Goal: Use online tool/utility: Utilize a website feature to perform a specific function

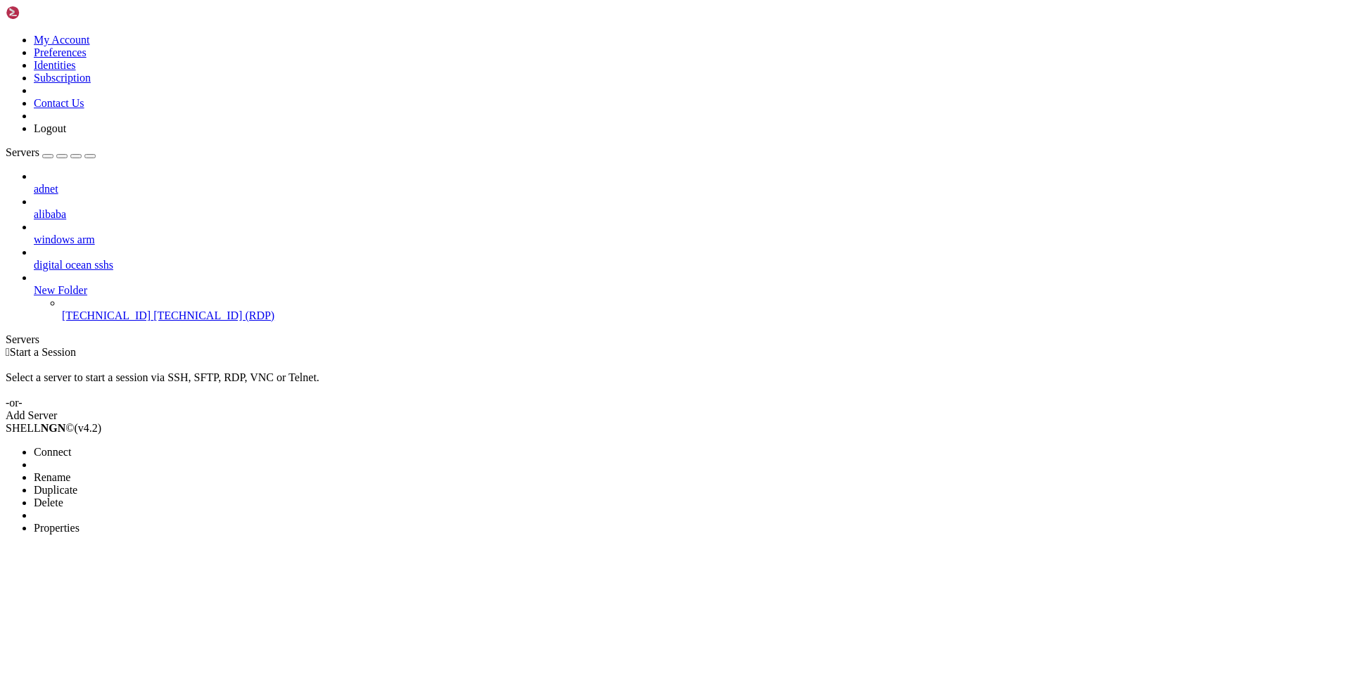
click at [162, 446] on li "Connect" at bounding box center [98, 452] width 128 height 13
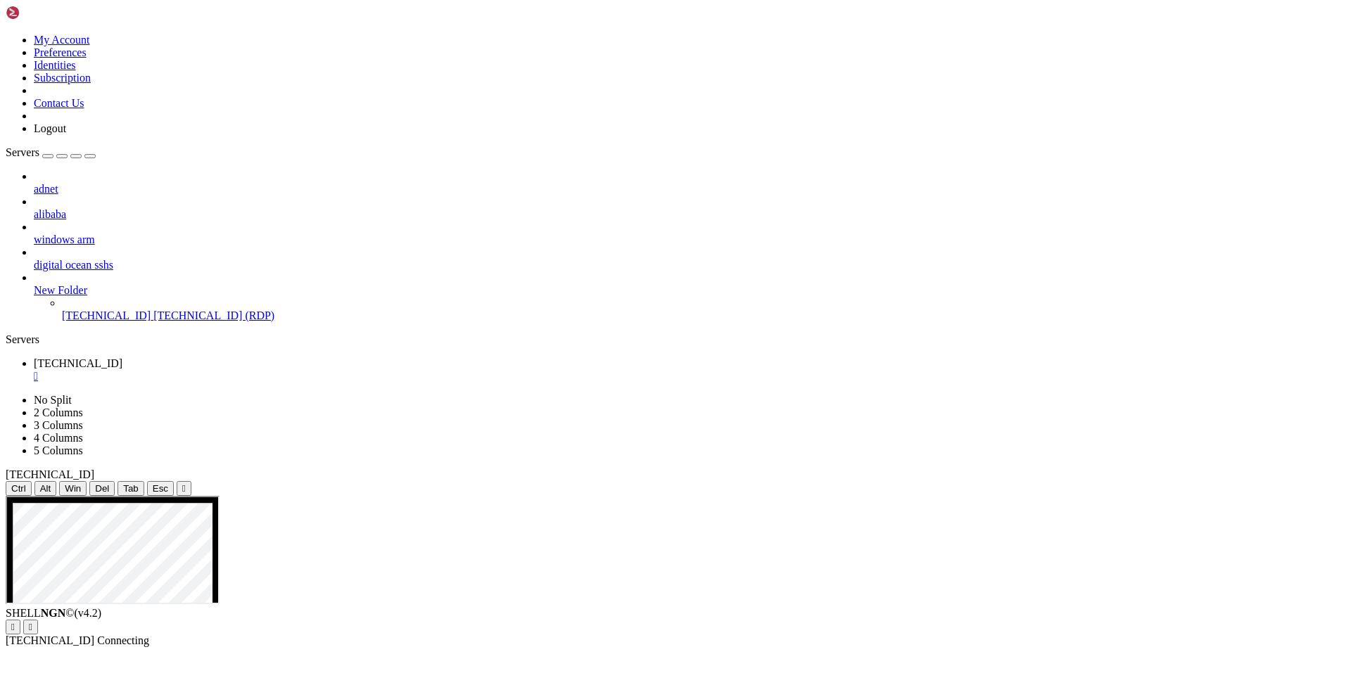
click at [145, 322] on div "adnet alibaba windows arm digital ocean sshs New Folder [TECHNICAL_ID] [TECHNIC…" at bounding box center [675, 246] width 1339 height 152
click at [820, 357] on ul "[TECHNICAL_ID] " at bounding box center [675, 369] width 1339 height 25
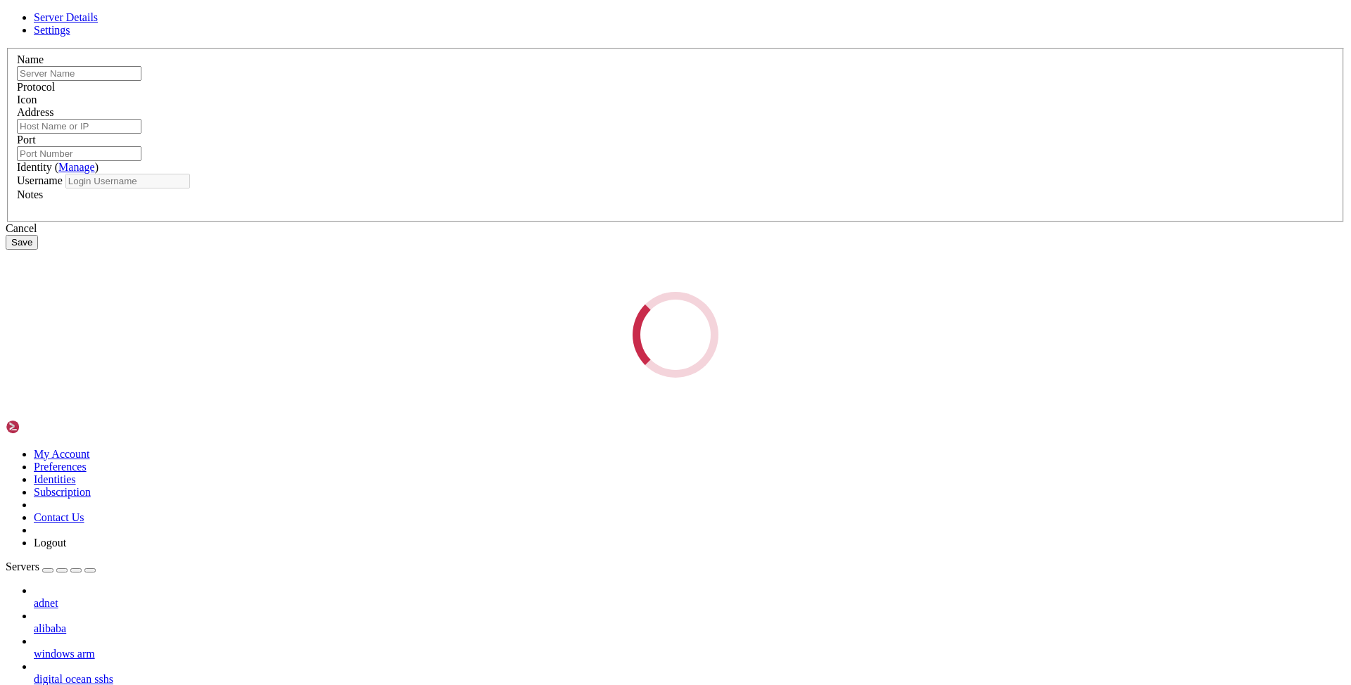
type input "[TECHNICAL_ID]"
type input "3389"
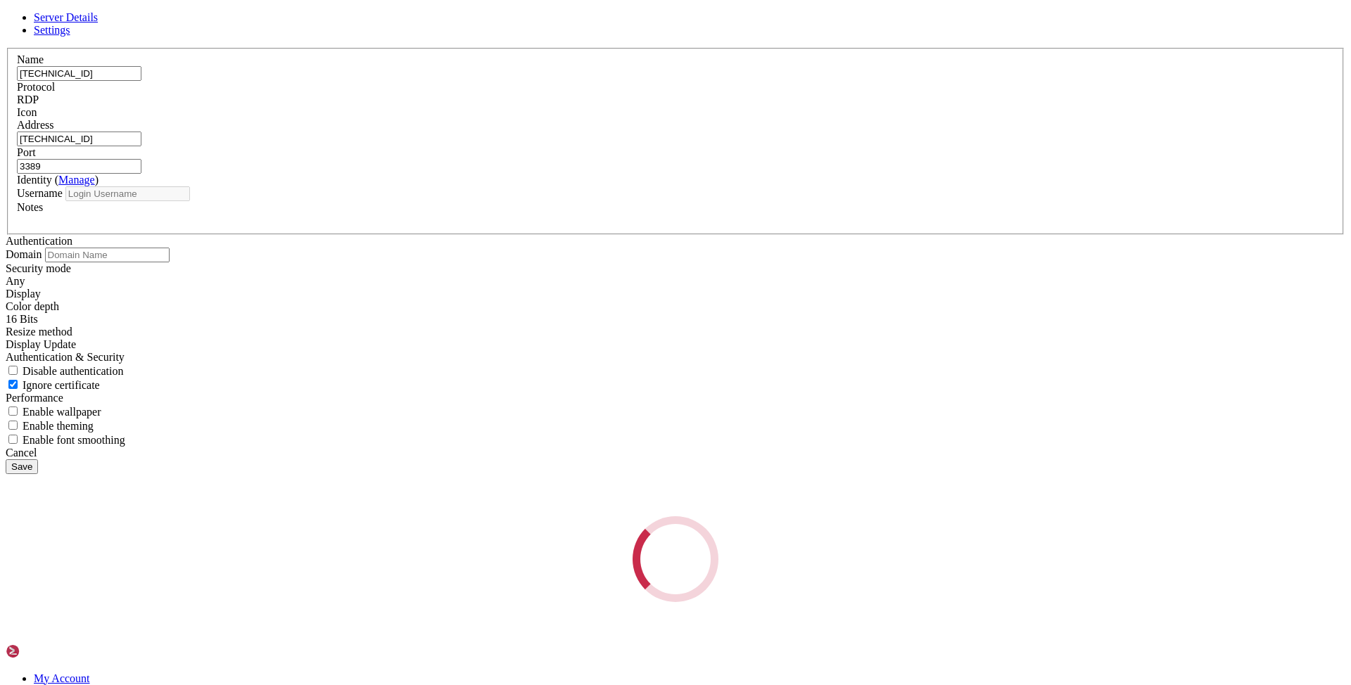
type input "[PERSON_NAME]"
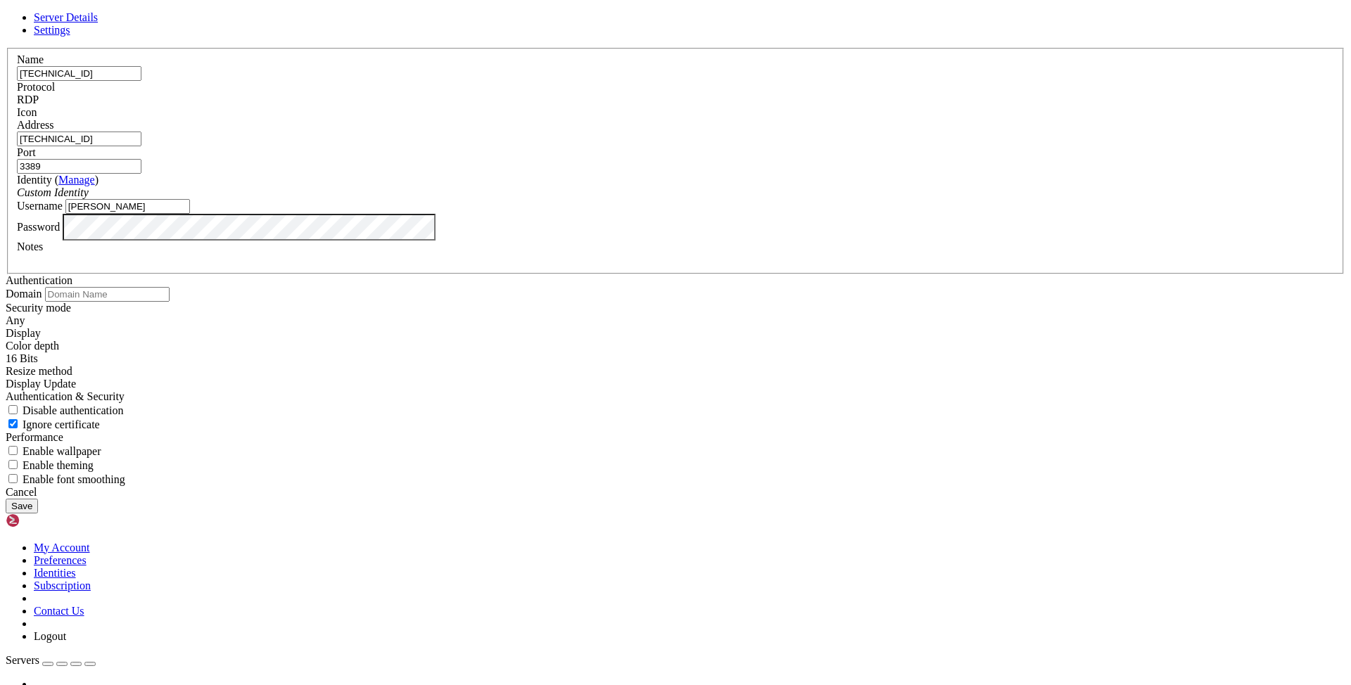
click at [6, 48] on icon at bounding box center [6, 48] width 0 height 0
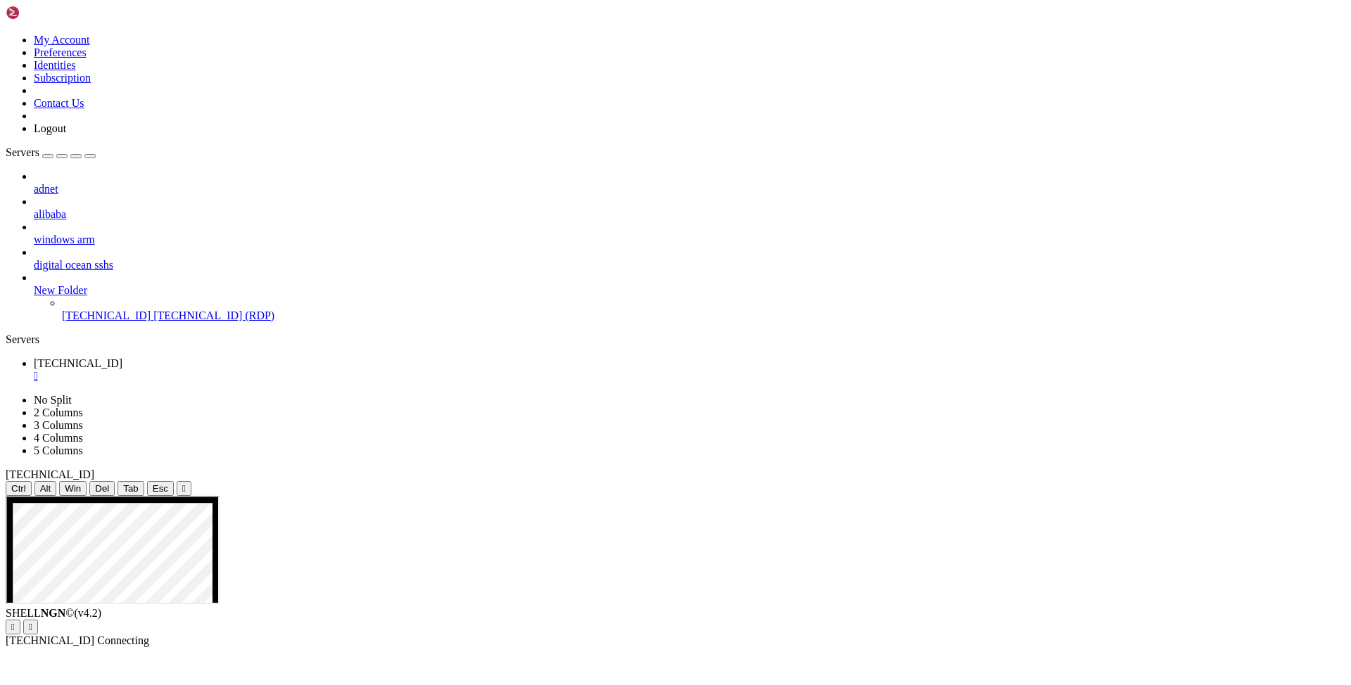
click at [319, 357] on ul "[TECHNICAL_ID] " at bounding box center [675, 369] width 1339 height 25
click at [263, 370] on div "" at bounding box center [689, 376] width 1311 height 13
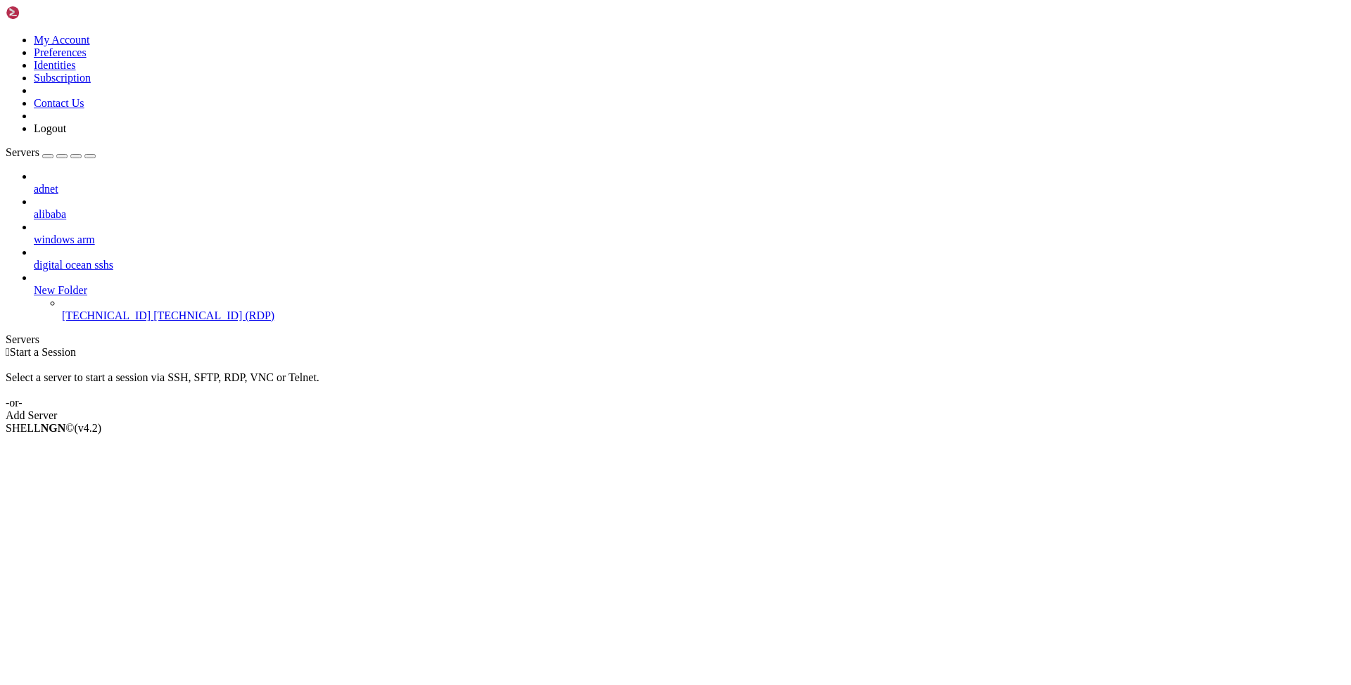
click at [108, 310] on span "[TECHNICAL_ID]" at bounding box center [106, 316] width 89 height 12
click at [79, 522] on span "Properties" at bounding box center [57, 528] width 46 height 12
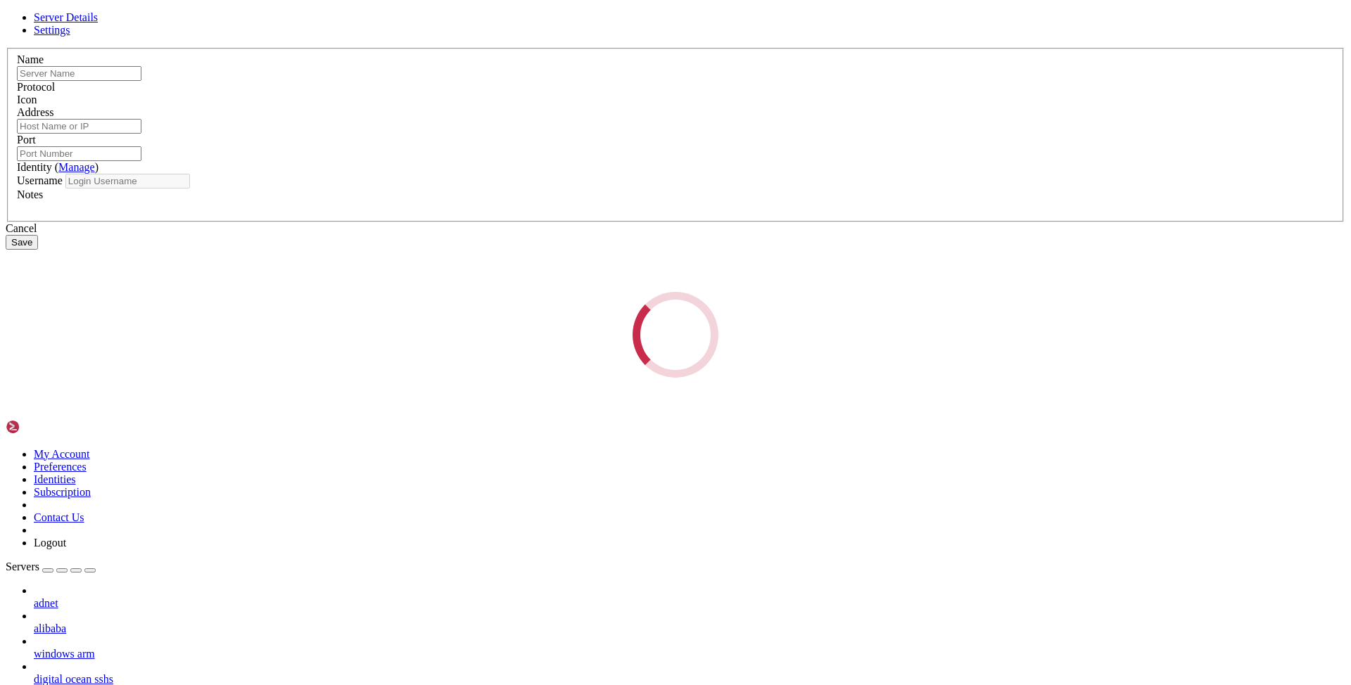
type input "[TECHNICAL_ID]"
type input "3389"
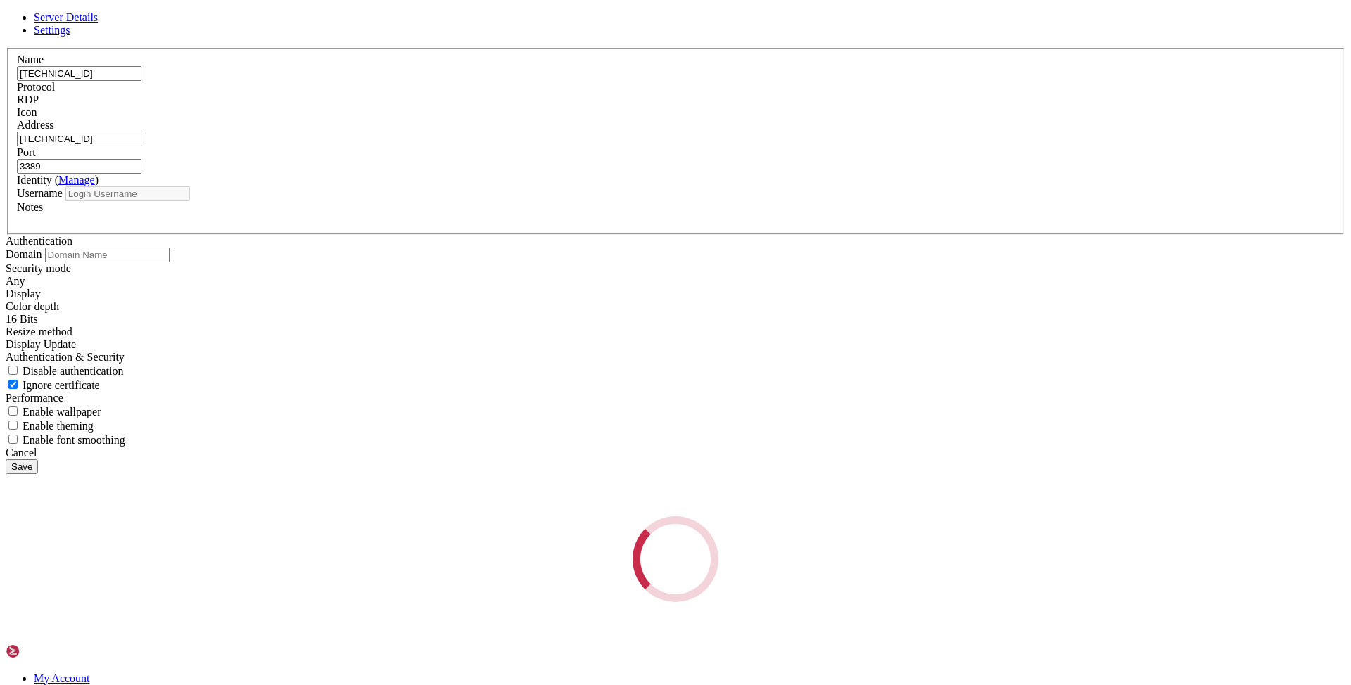
type input "[PERSON_NAME]"
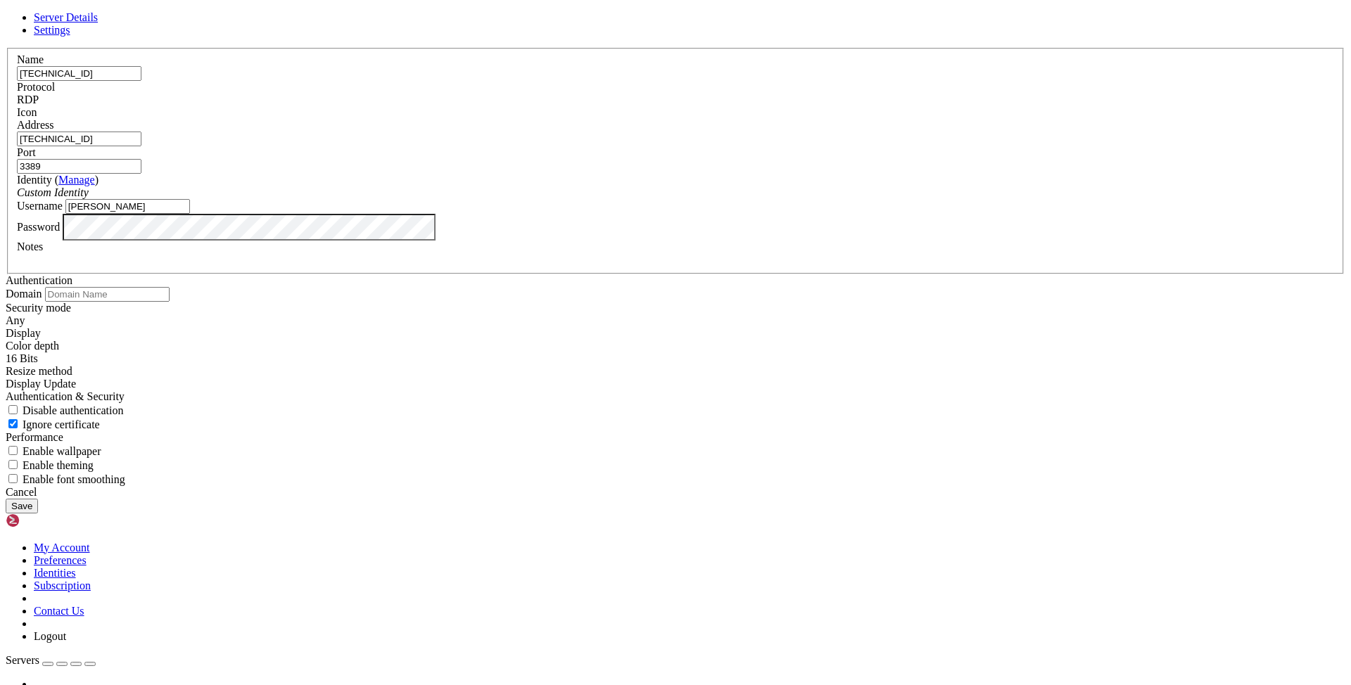
click at [141, 81] on input "[TECHNICAL_ID]" at bounding box center [79, 73] width 125 height 15
paste input "[TECHNICAL_ID]"
type input "[TECHNICAL_ID]"
click at [141, 146] on input "[TECHNICAL_ID]" at bounding box center [79, 139] width 125 height 15
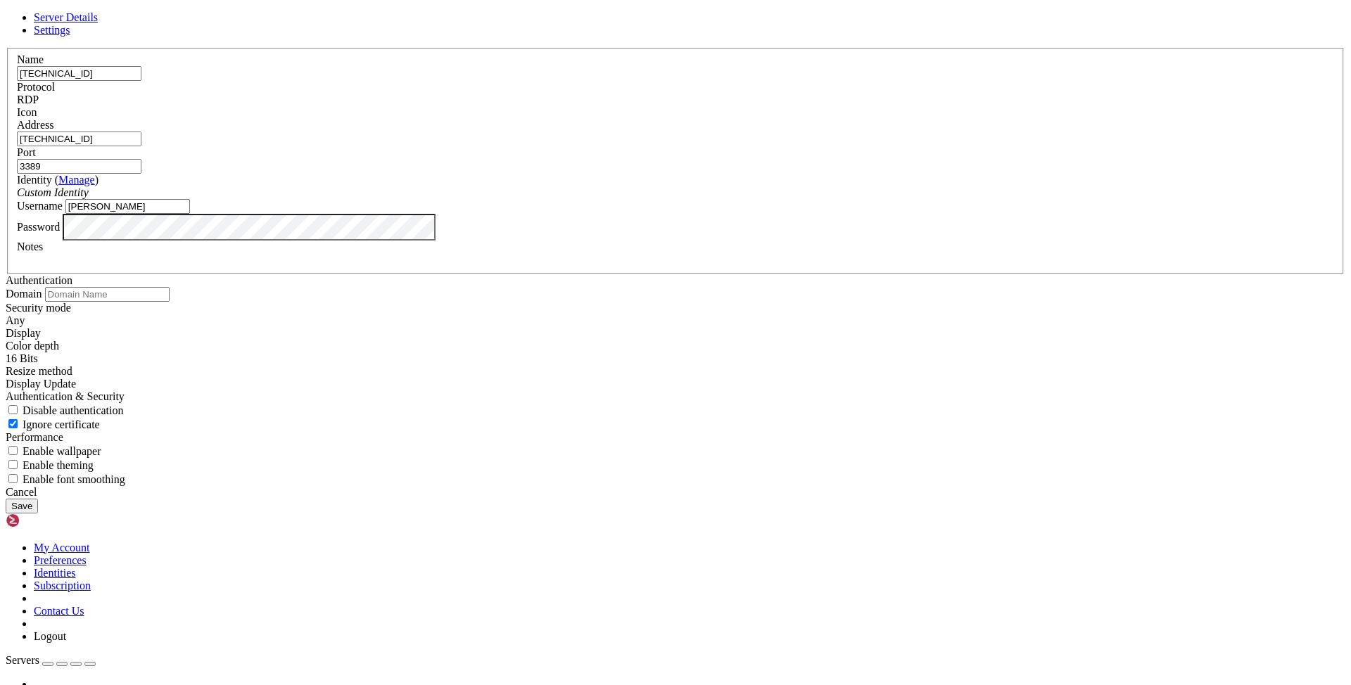
click at [141, 146] on input "[TECHNICAL_ID]" at bounding box center [79, 139] width 125 height 15
paste input "[TECHNICAL_ID]"
type input "[TECHNICAL_ID]"
click at [6, 499] on button "Save" at bounding box center [22, 506] width 32 height 15
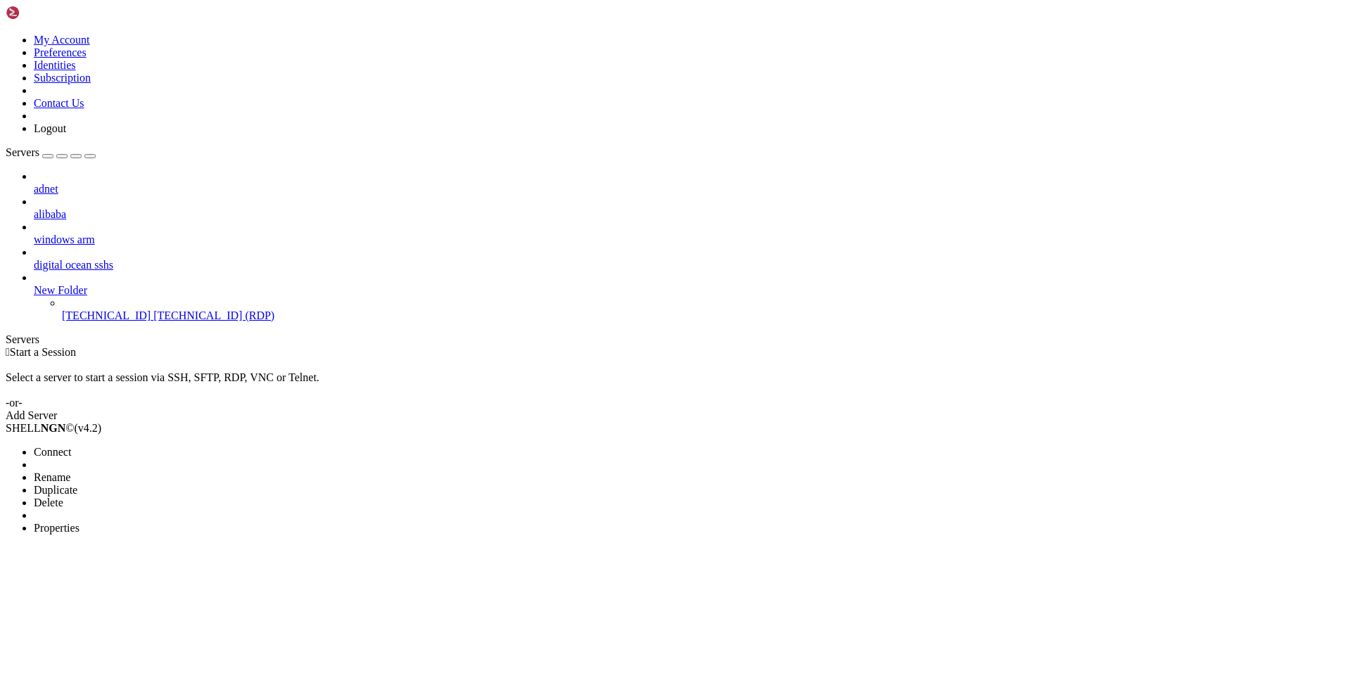
click at [71, 446] on span "Connect" at bounding box center [52, 452] width 37 height 12
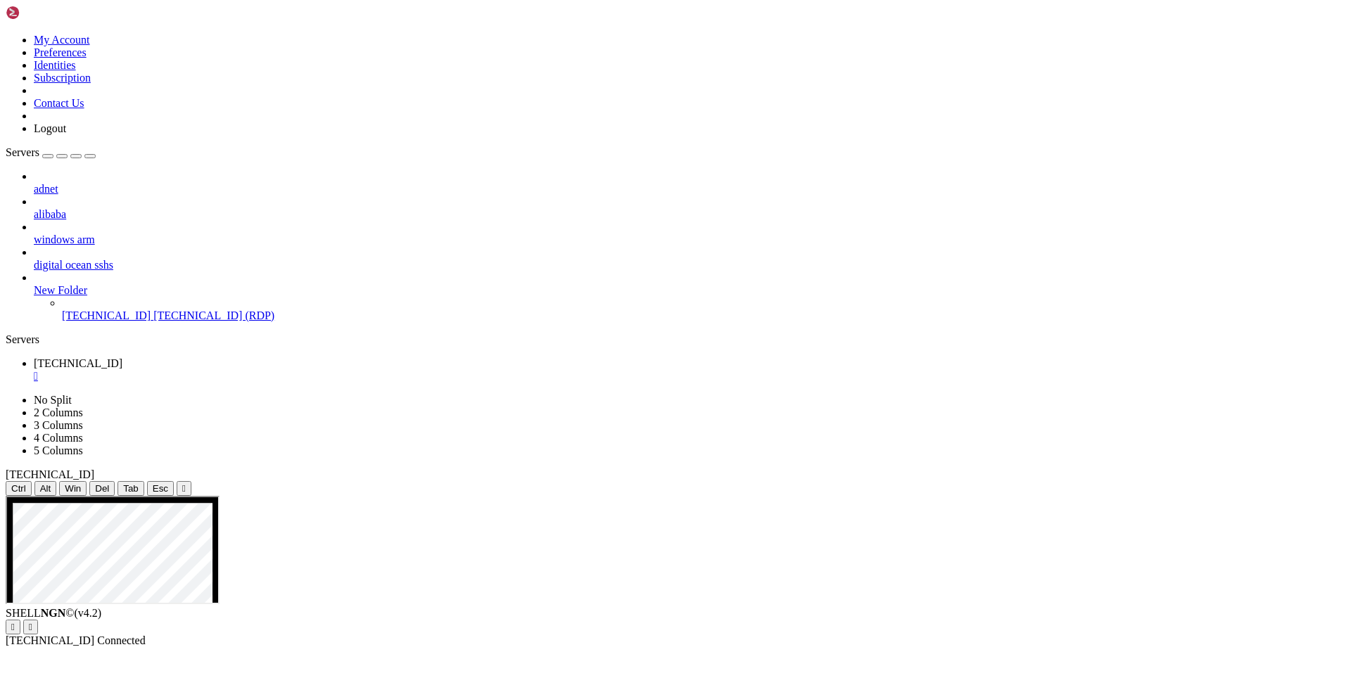
drag, startPoint x: 413, startPoint y: 722, endPoint x: 361, endPoint y: 720, distance: 52.1
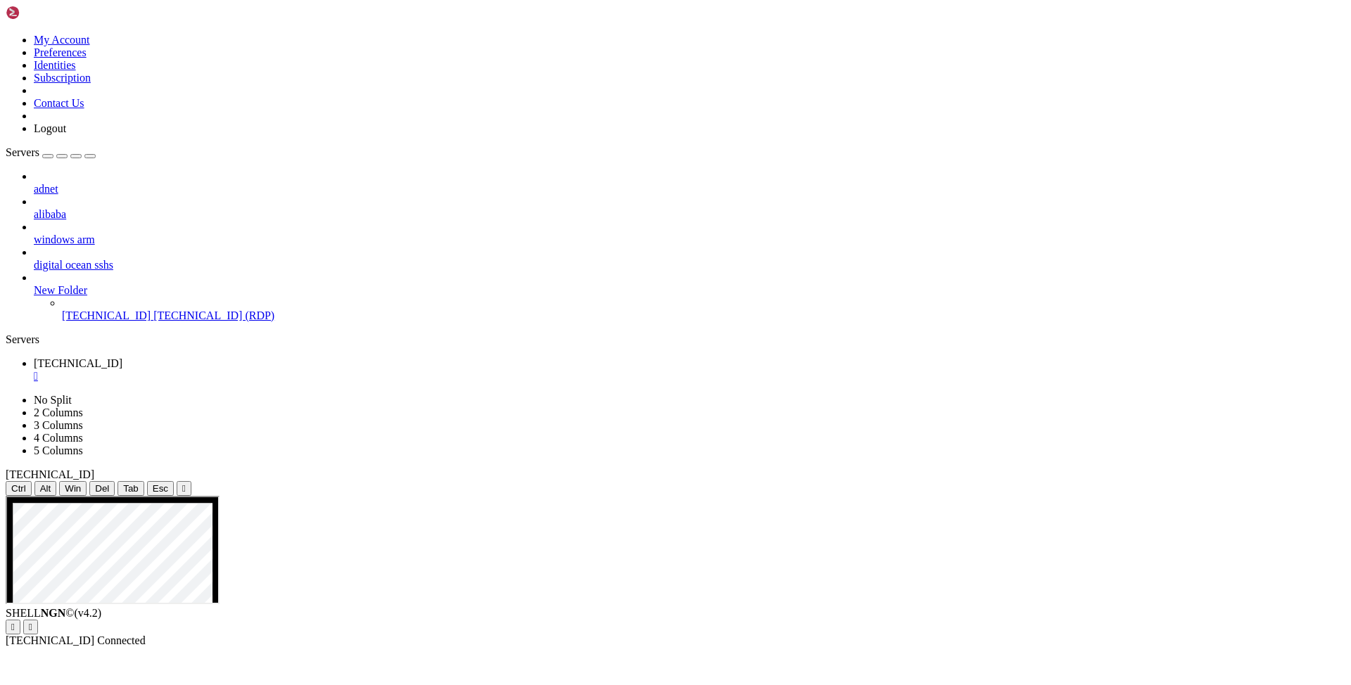
drag, startPoint x: 416, startPoint y: 723, endPoint x: 338, endPoint y: 723, distance: 78.1
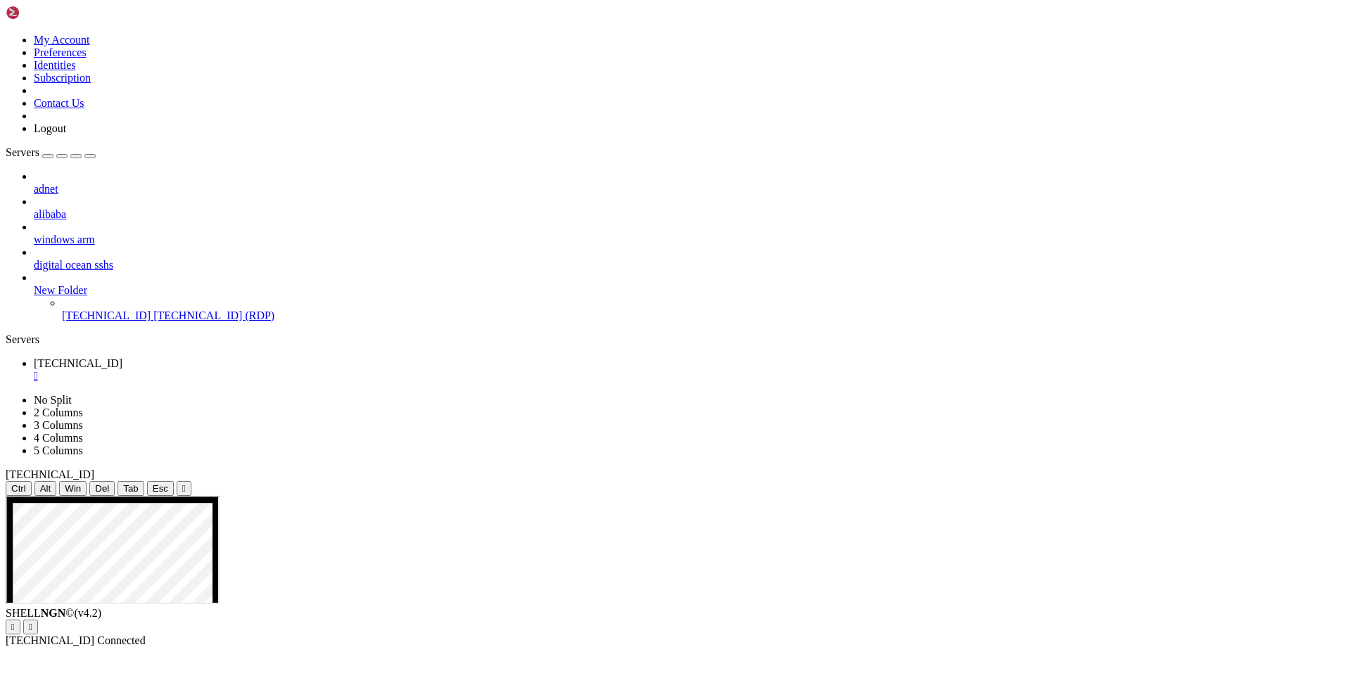
drag, startPoint x: 381, startPoint y: 549, endPoint x: 649, endPoint y: 589, distance: 270.4
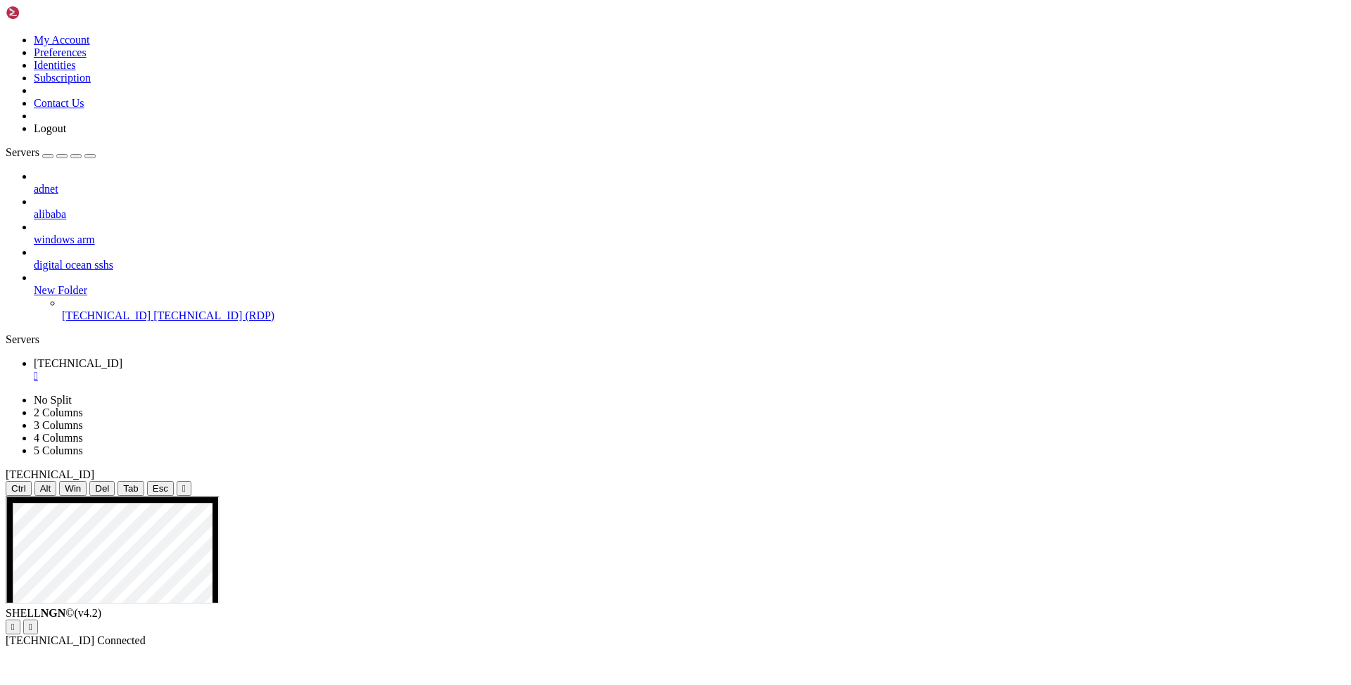
drag, startPoint x: 625, startPoint y: 715, endPoint x: 585, endPoint y: 663, distance: 66.7
drag, startPoint x: 551, startPoint y: 683, endPoint x: 544, endPoint y: 639, distance: 44.9
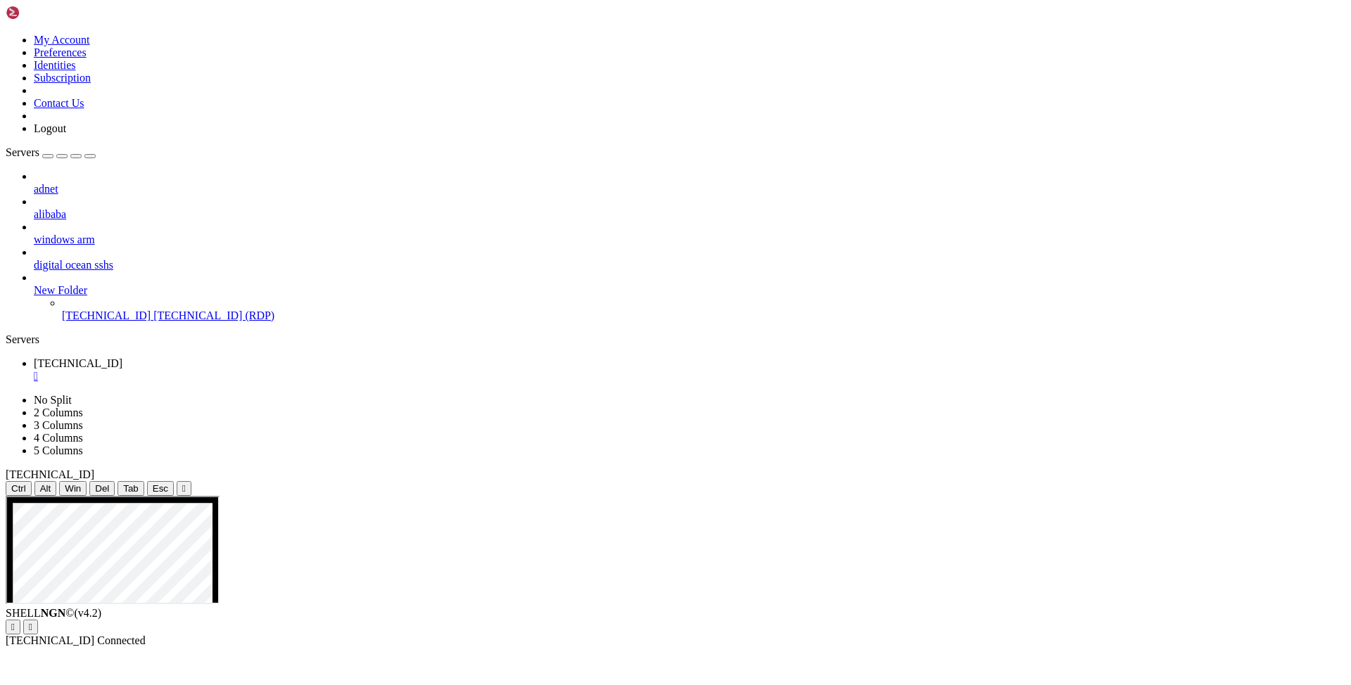
drag, startPoint x: 259, startPoint y: 889, endPoint x: 319, endPoint y: 860, distance: 66.7
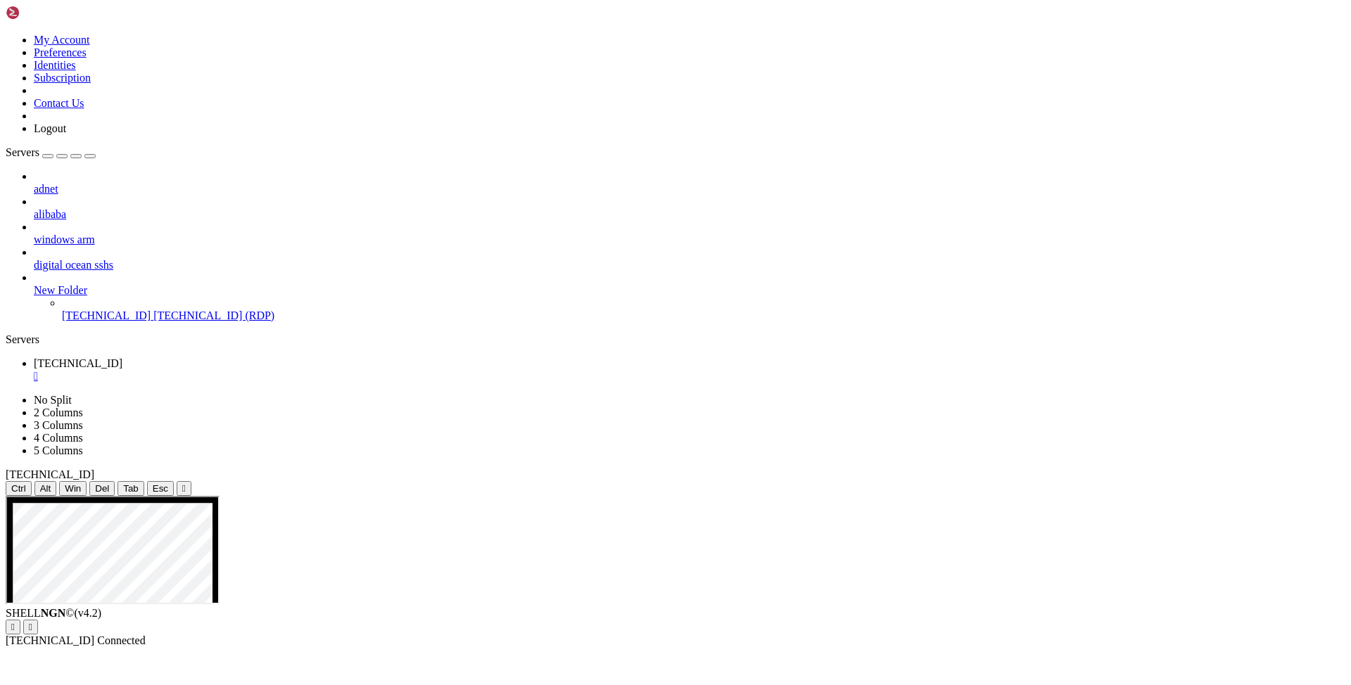
drag, startPoint x: 371, startPoint y: 667, endPoint x: 456, endPoint y: 594, distance: 111.8
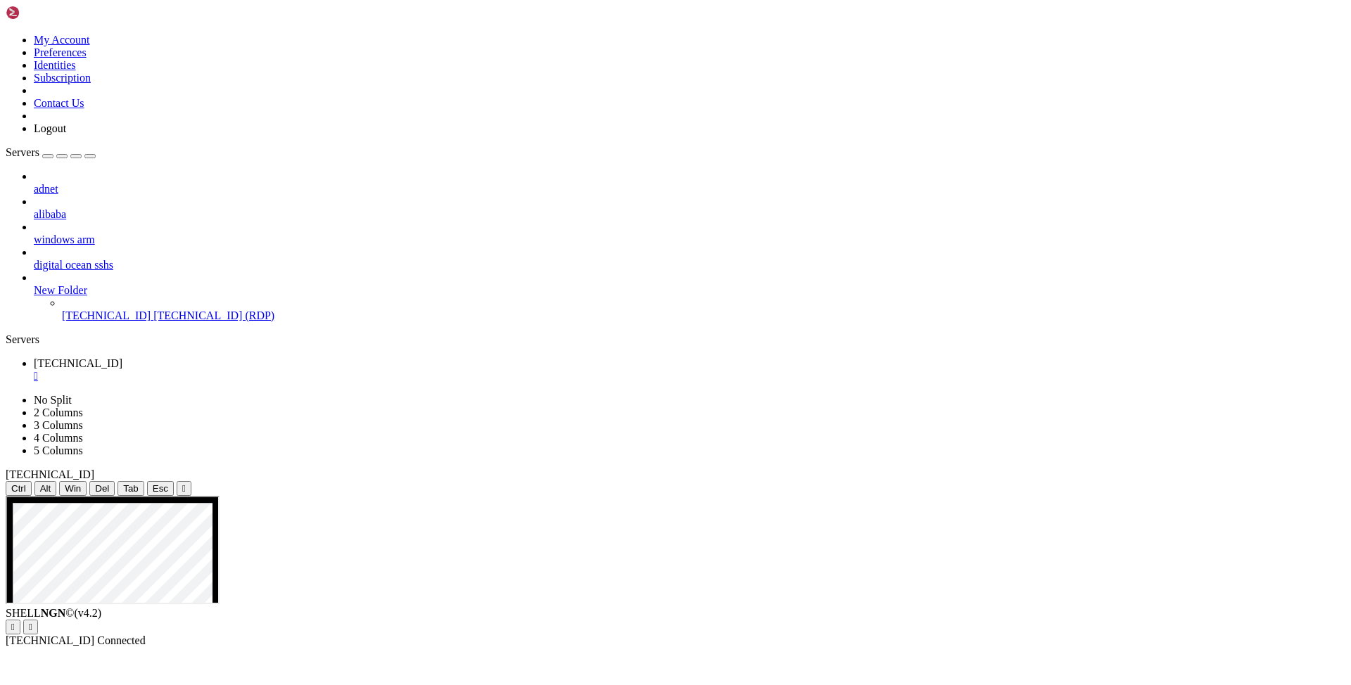
drag, startPoint x: 535, startPoint y: 523, endPoint x: 535, endPoint y: 536, distance: 13.4
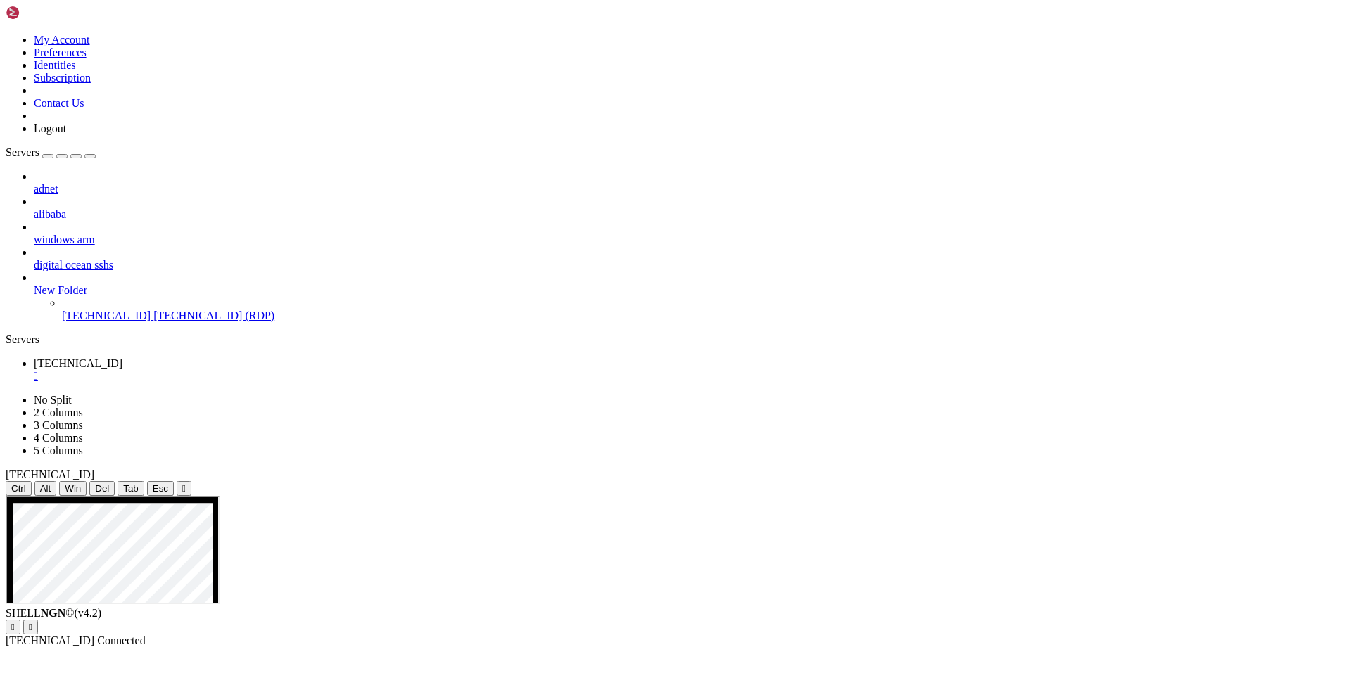
drag, startPoint x: 506, startPoint y: 574, endPoint x: 339, endPoint y: 573, distance: 167.4
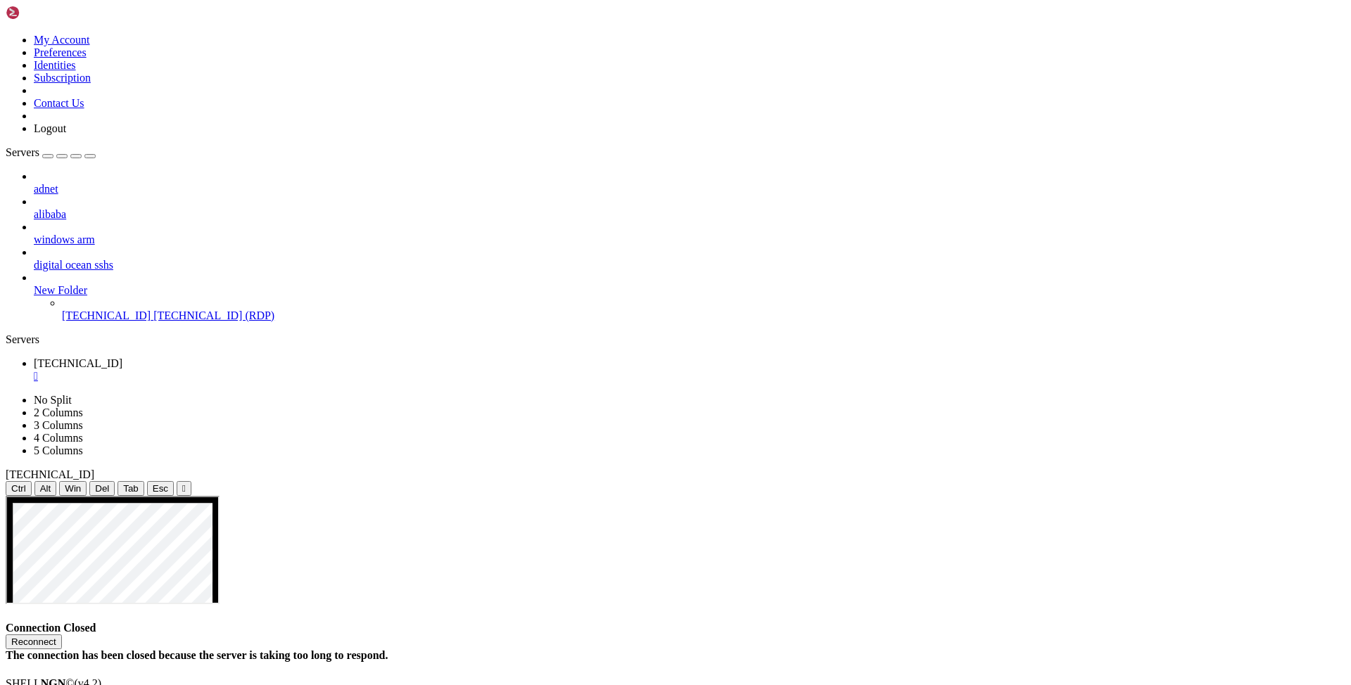
click at [62, 635] on button "Reconnect" at bounding box center [34, 642] width 56 height 15
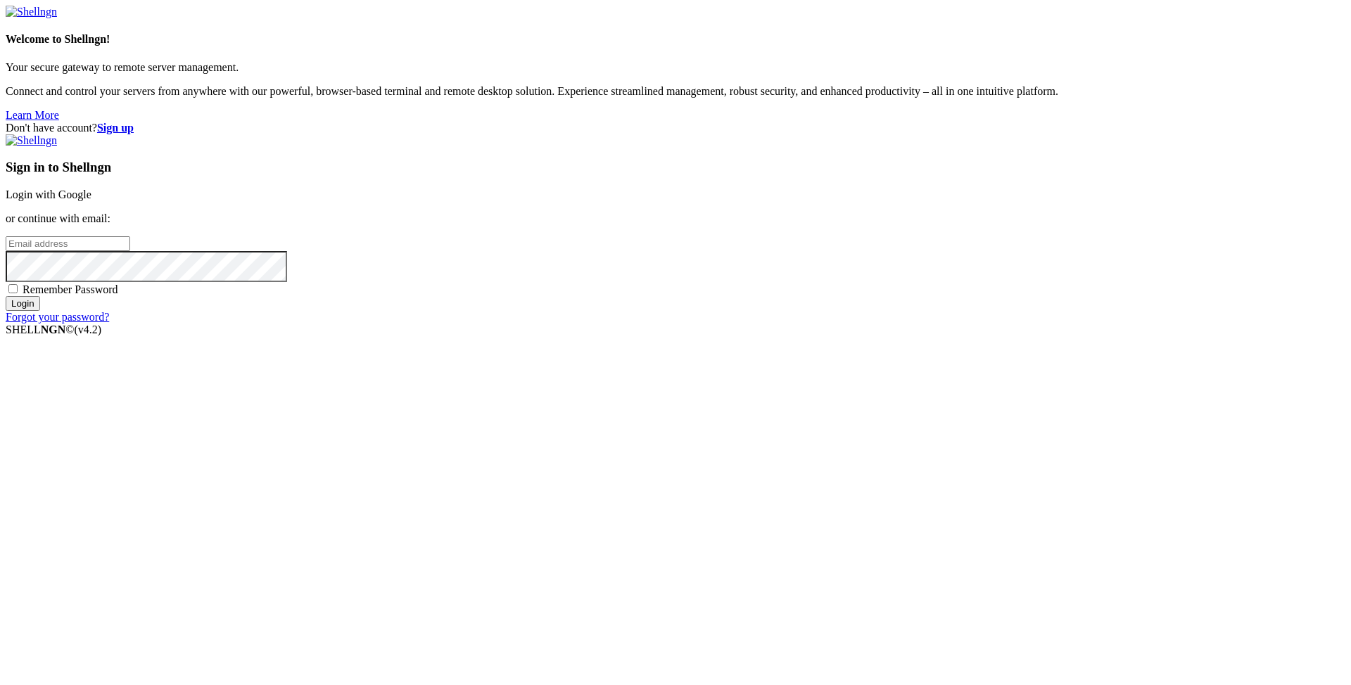
click at [130, 251] on input "email" at bounding box center [68, 243] width 125 height 15
click at [91, 200] on link "Login with Google" at bounding box center [49, 195] width 86 height 12
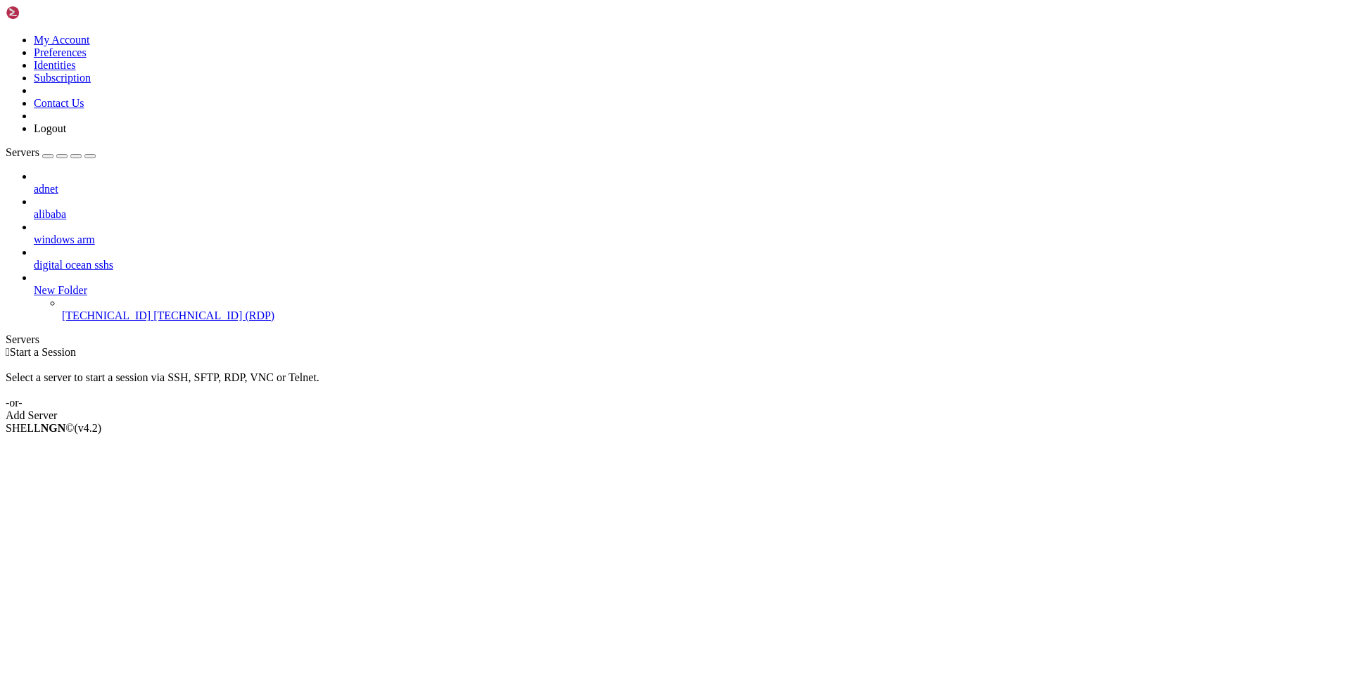
click at [580, 422] on div " Start a Session Select a server to start a session via SSH, SFTP, RDP, VNC or…" at bounding box center [675, 384] width 1339 height 76
drag, startPoint x: 171, startPoint y: 276, endPoint x: 146, endPoint y: 270, distance: 25.9
click at [71, 446] on span "Connect" at bounding box center [52, 452] width 37 height 12
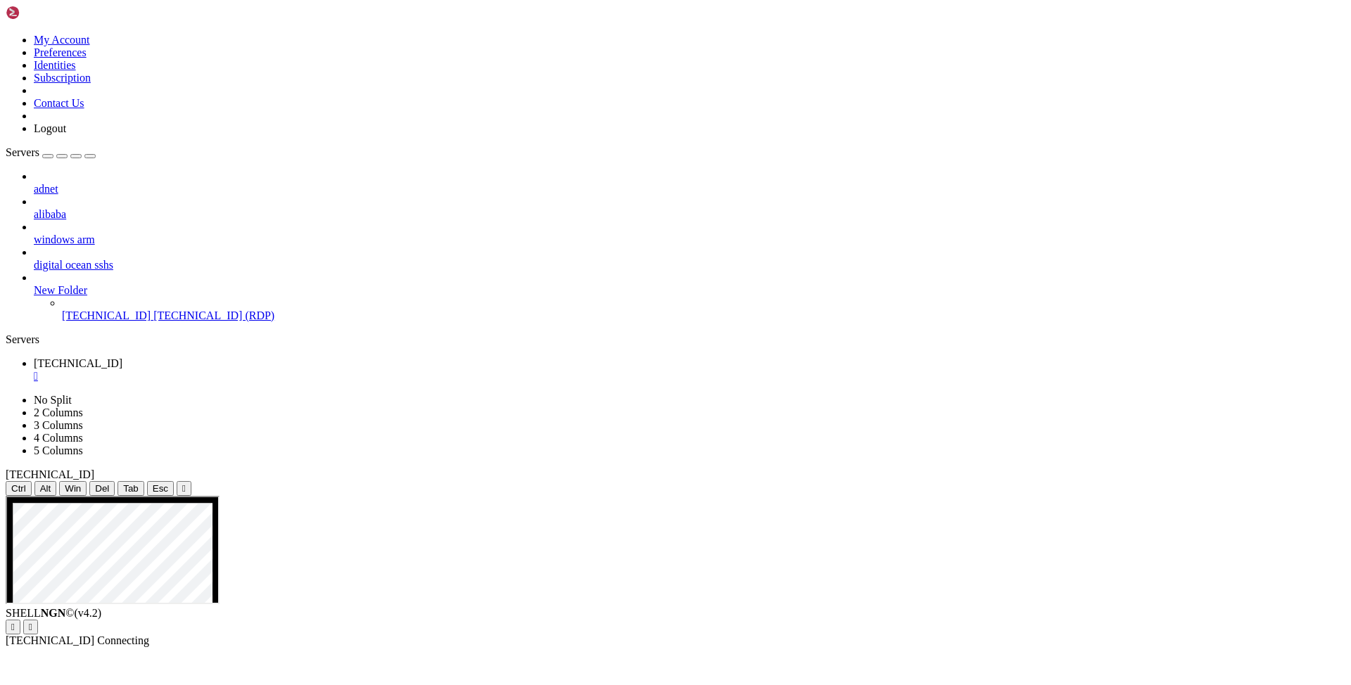
click at [82, 322] on div "adnet alibaba windows arm digital ocean sshs New Folder 150.136.119.135 150.136…" at bounding box center [675, 246] width 1339 height 152
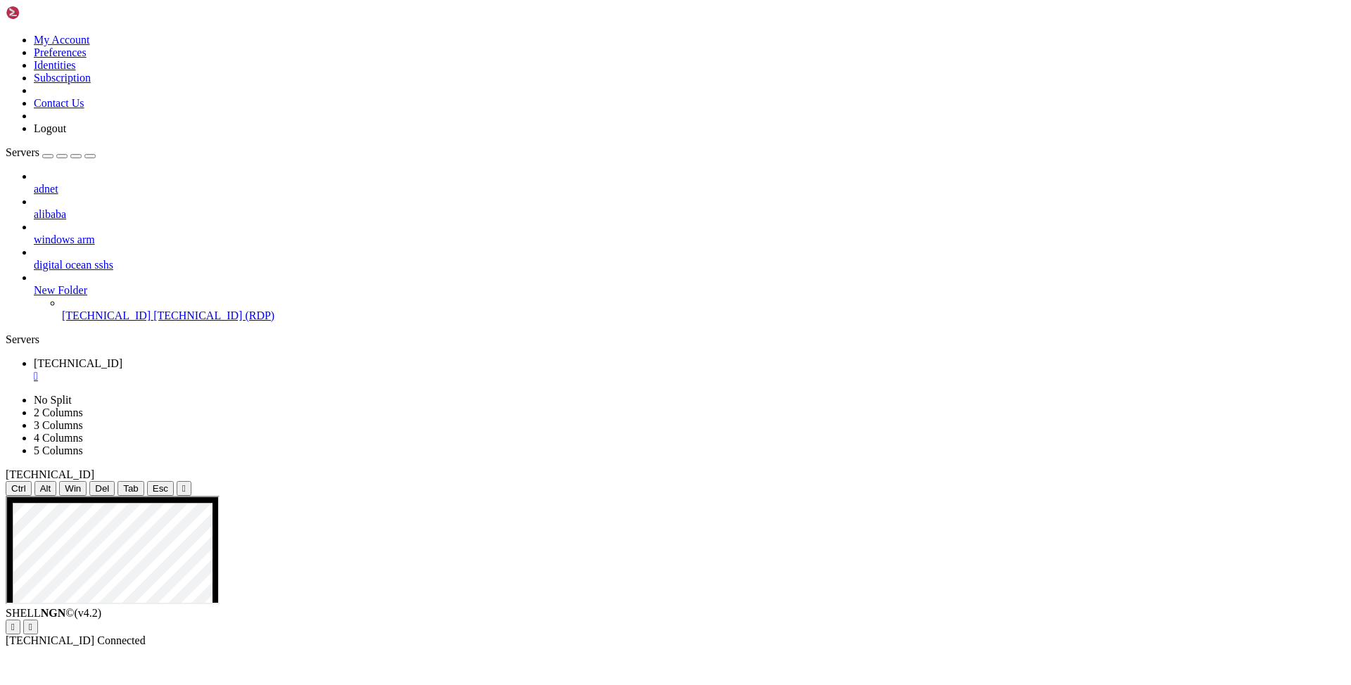
drag, startPoint x: 647, startPoint y: 759, endPoint x: 442, endPoint y: 753, distance: 205.5
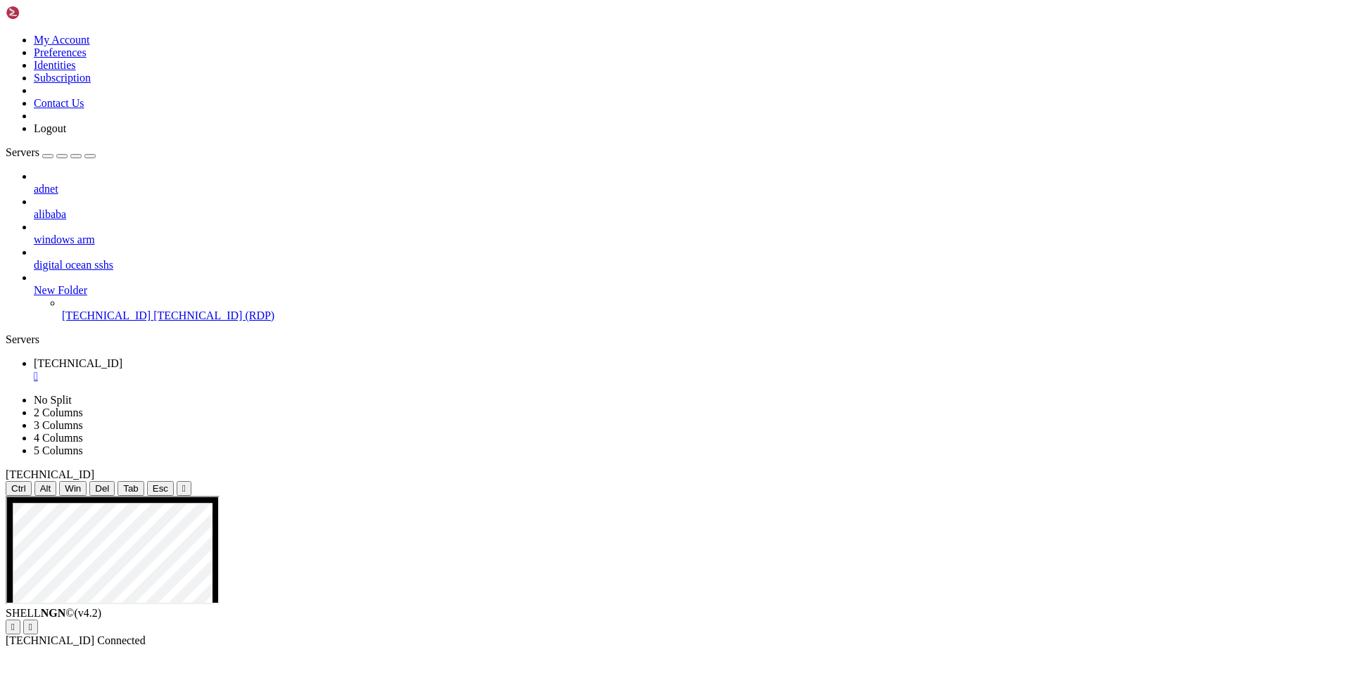
drag, startPoint x: 528, startPoint y: 781, endPoint x: 373, endPoint y: 684, distance: 183.3
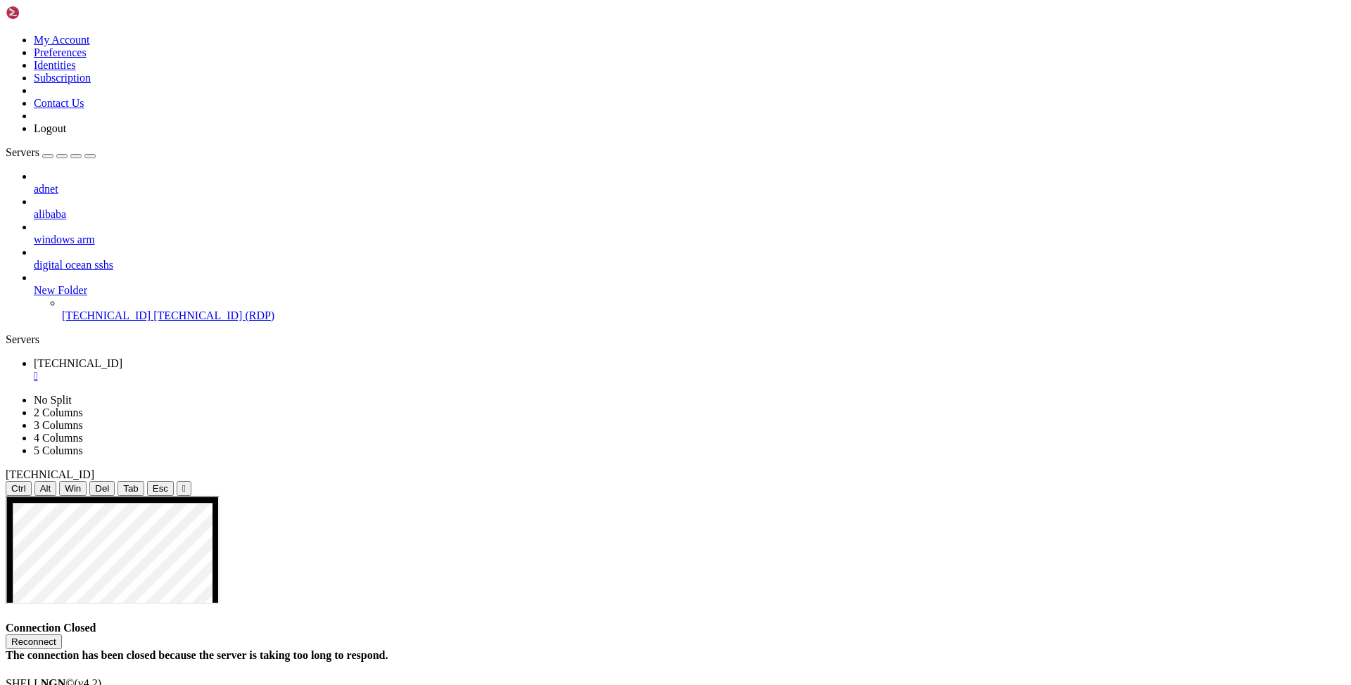
click at [62, 635] on button "Reconnect" at bounding box center [34, 642] width 56 height 15
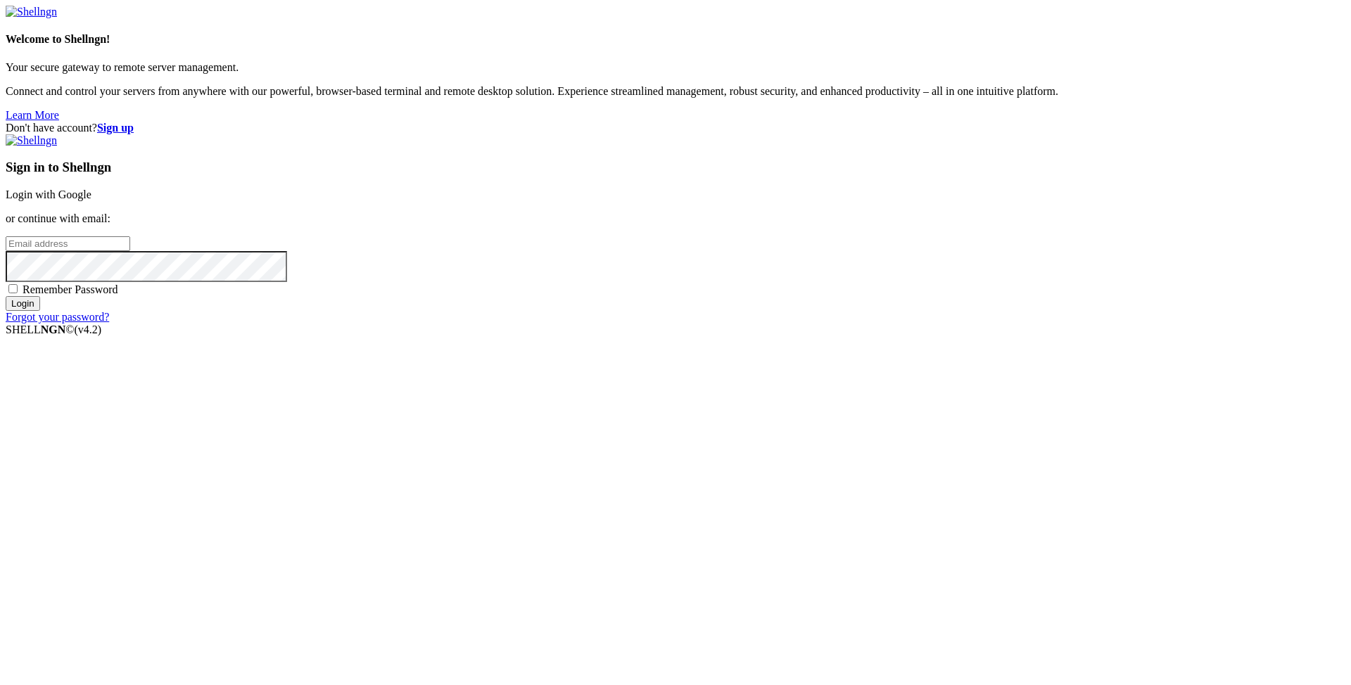
click at [91, 200] on link "Login with Google" at bounding box center [49, 195] width 86 height 12
